Goal: Information Seeking & Learning: Learn about a topic

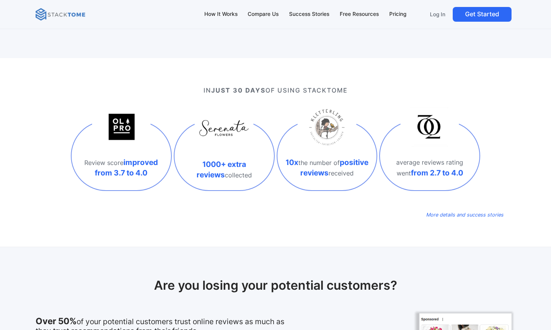
scroll to position [210, 0]
click at [471, 218] on em "More details and success stories" at bounding box center [464, 215] width 77 height 6
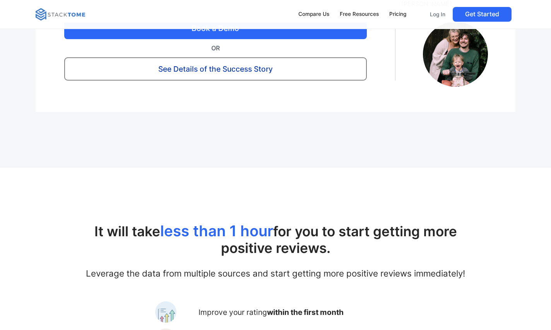
scroll to position [2234, 0]
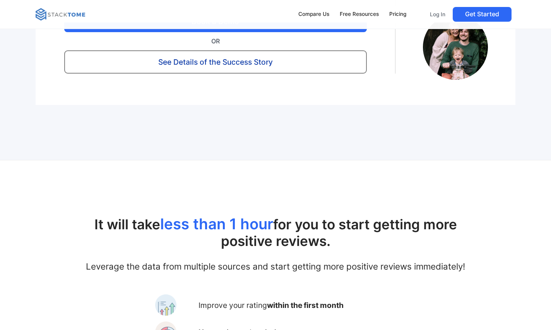
click at [336, 249] on h2 "It will take less than 1 hour for you to start getting more positive reviews." at bounding box center [276, 232] width 480 height 34
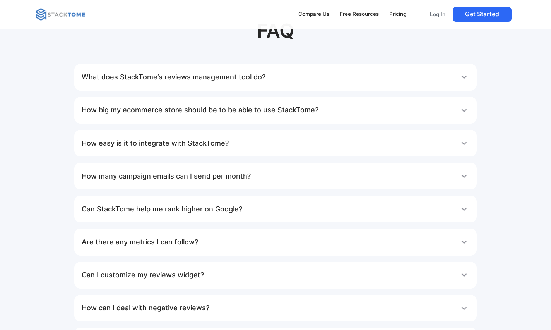
scroll to position [2739, 0]
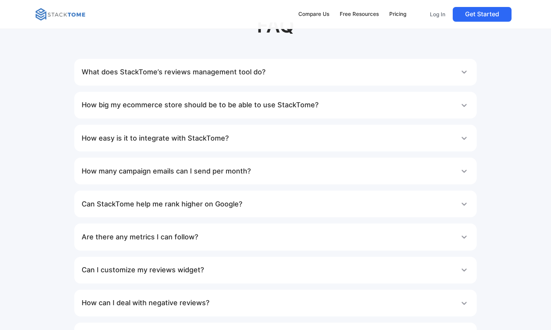
click at [207, 104] on div "How big my ecommerce store should be to be able to use StackTome? StackTome can…" at bounding box center [275, 105] width 402 height 27
click at [210, 112] on h1 "How big my ecommerce store should be to be able to use StackTome?" at bounding box center [200, 104] width 237 height 15
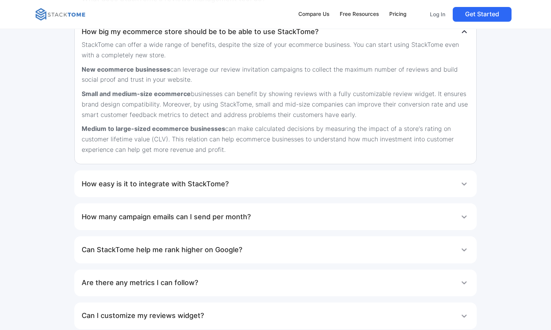
scroll to position [2814, 0]
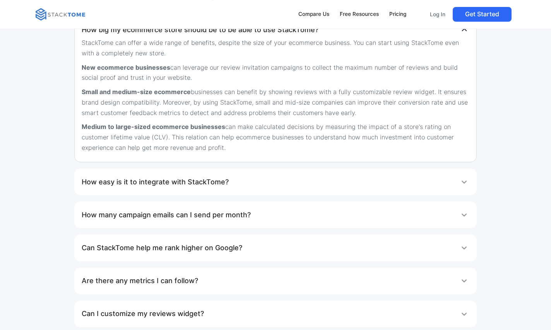
click at [150, 173] on div "What does StackTome’s reviews management tool do? With StackTome, you can easil…" at bounding box center [275, 208] width 402 height 448
click at [154, 181] on div "How easy is it to integrate with StackTome? You don’t have to be technically sa…" at bounding box center [275, 181] width 402 height 27
click at [174, 190] on h1 "How easy is it to integrate with StackTome?" at bounding box center [155, 181] width 147 height 15
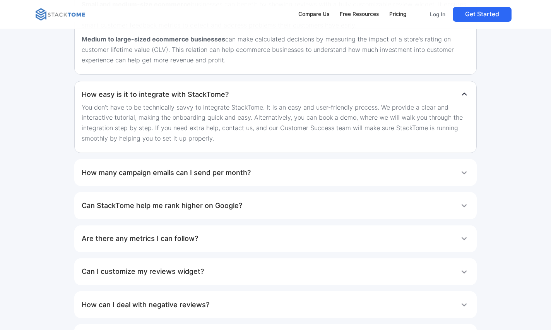
click at [172, 213] on h1 "Can StackTome help me rank higher on Google?" at bounding box center [162, 205] width 161 height 15
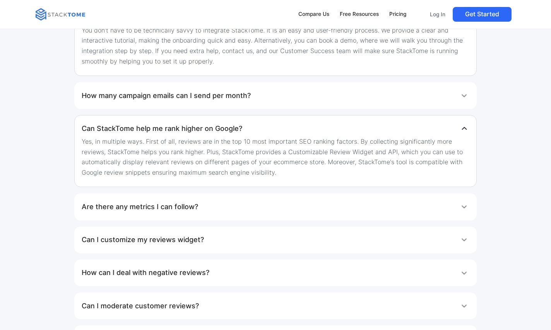
click at [169, 213] on h1 "Are there any metrics I can follow?" at bounding box center [140, 206] width 116 height 15
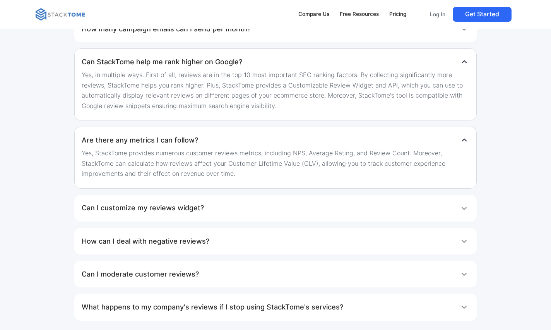
scroll to position [3046, 0]
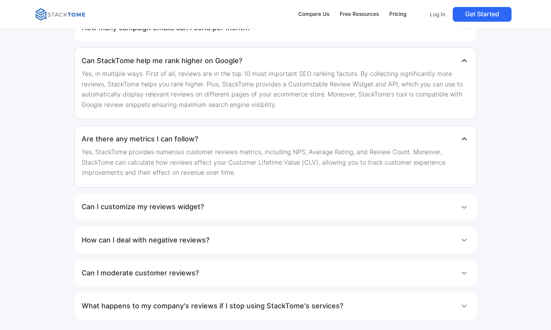
click at [169, 214] on h1 "Can I customize my reviews widget?" at bounding box center [143, 206] width 122 height 15
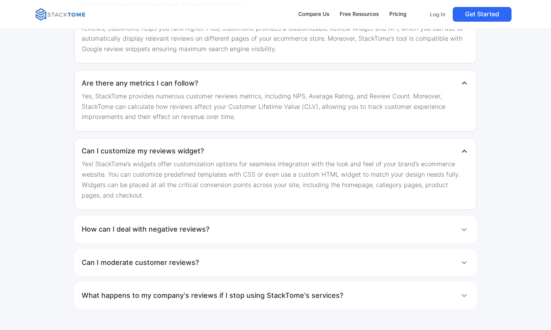
scroll to position [3165, 0]
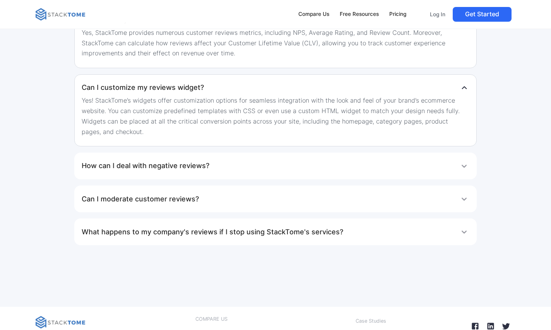
click at [165, 207] on h1 "Can I moderate customer reviews?" at bounding box center [140, 198] width 117 height 15
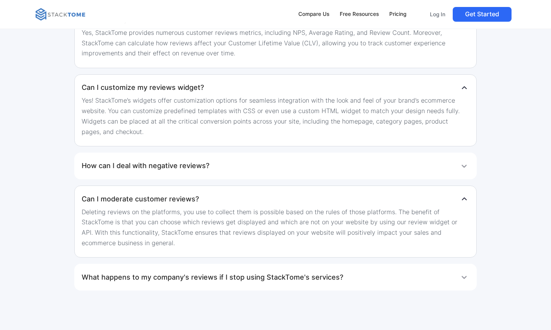
click at [159, 273] on div "What happens to my company's reviews if I stop using StackTome's services? Noth…" at bounding box center [275, 276] width 402 height 27
click at [159, 282] on h1 "What happens to my company's reviews if I stop using StackTome's services?" at bounding box center [212, 276] width 261 height 15
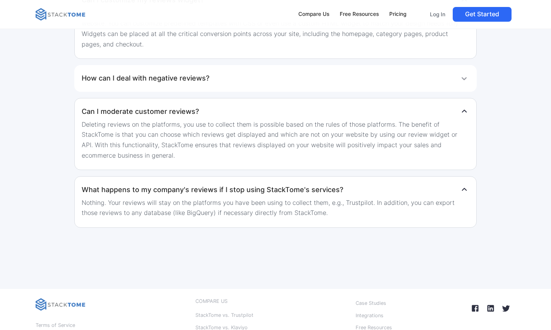
scroll to position [3252, 0]
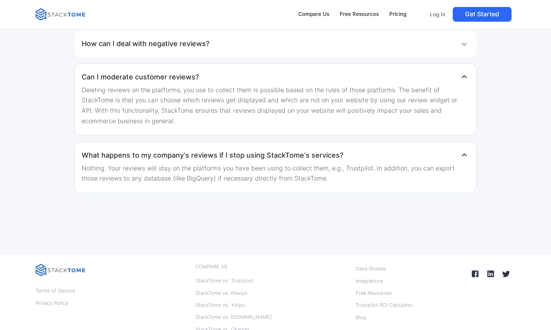
scroll to position [3295, 0]
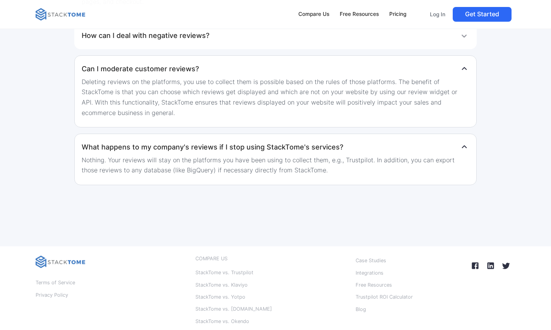
click at [465, 152] on img at bounding box center [464, 147] width 10 height 10
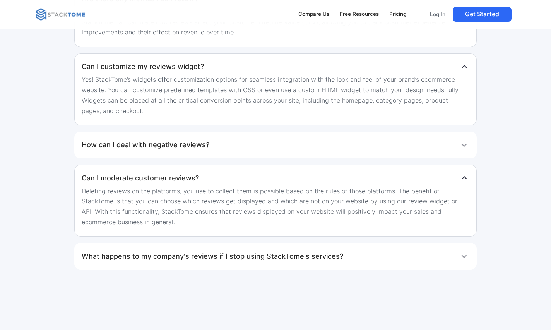
click at [460, 181] on img at bounding box center [464, 178] width 10 height 10
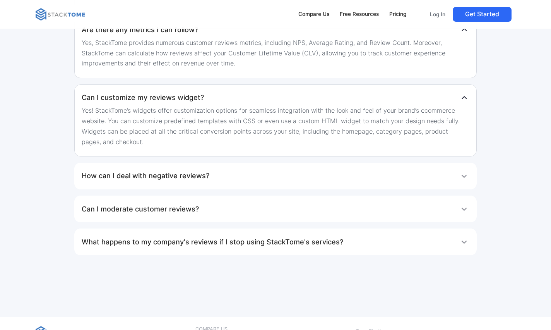
scroll to position [3154, 0]
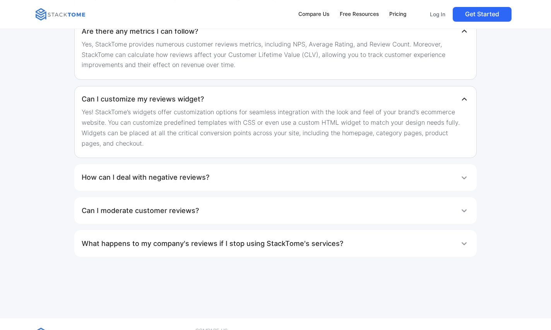
click at [465, 104] on img at bounding box center [464, 99] width 10 height 10
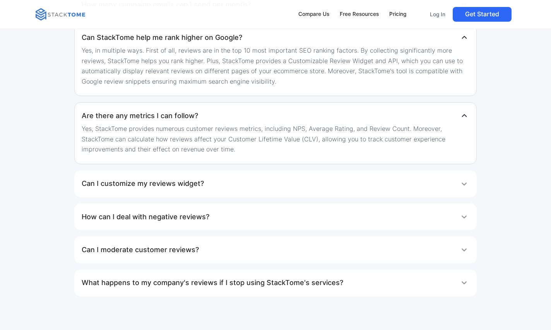
scroll to position [3022, 0]
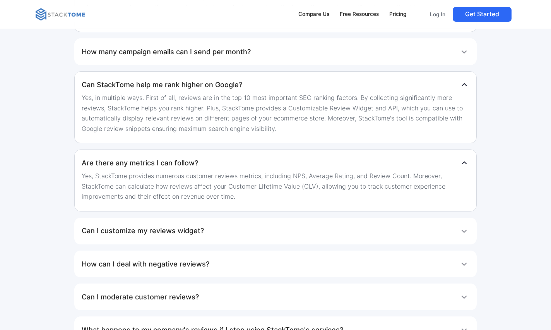
click at [465, 168] on img at bounding box center [464, 163] width 10 height 10
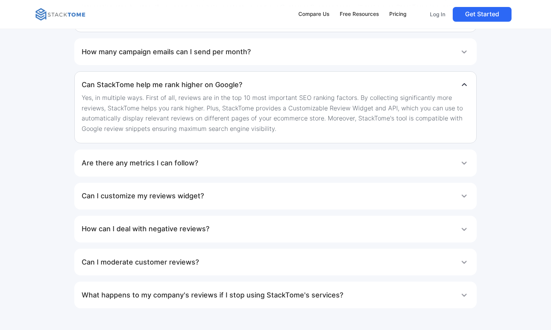
click at [465, 90] on img at bounding box center [464, 85] width 10 height 10
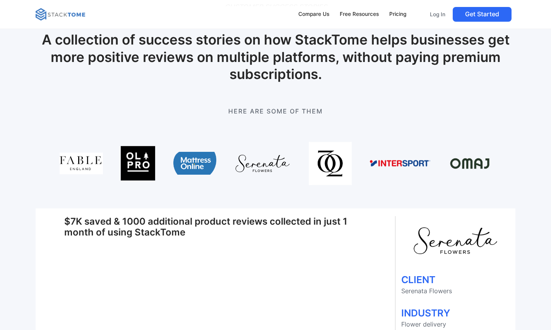
scroll to position [0, 0]
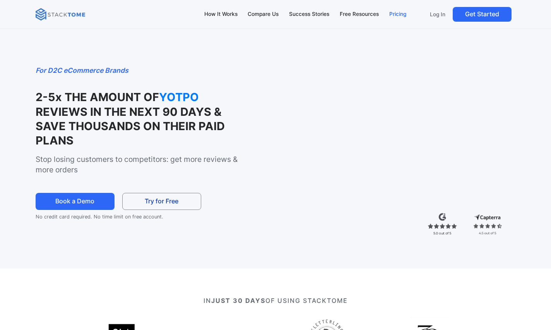
click at [403, 10] on div "Pricing" at bounding box center [397, 14] width 17 height 9
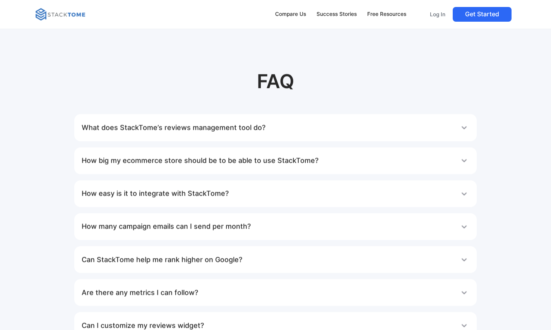
scroll to position [1265, 0]
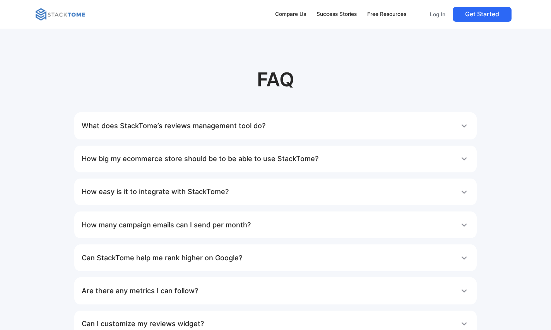
click at [222, 125] on h1 "What does StackTome’s reviews management tool do?" at bounding box center [174, 125] width 184 height 15
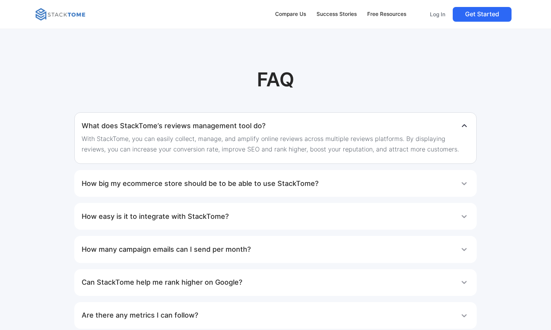
click at [215, 176] on h1 "How big my ecommerce store should be to be able to use StackTome?" at bounding box center [200, 183] width 237 height 15
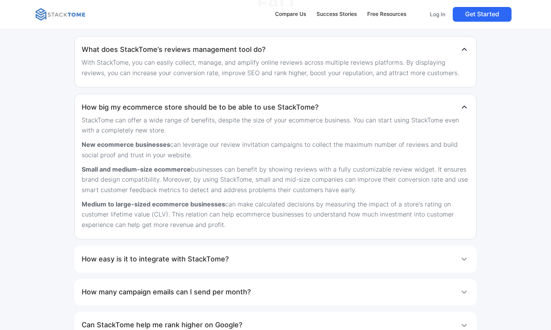
scroll to position [1351, 0]
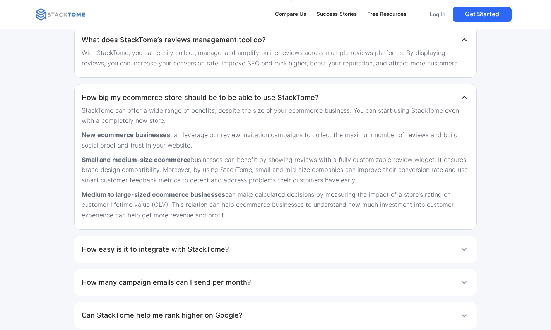
click at [213, 241] on h1 "How easy is it to integrate with StackTome?" at bounding box center [155, 248] width 147 height 15
